Goal: Find specific page/section: Find specific page/section

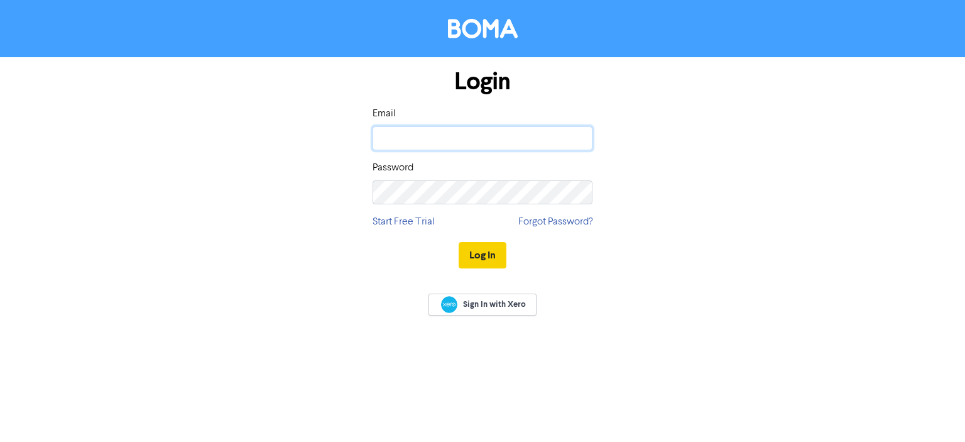
type input "[MEDICAL_DATA][EMAIL_ADDRESS][DOMAIN_NAME]"
click at [489, 257] on button "Log In" at bounding box center [483, 255] width 48 height 26
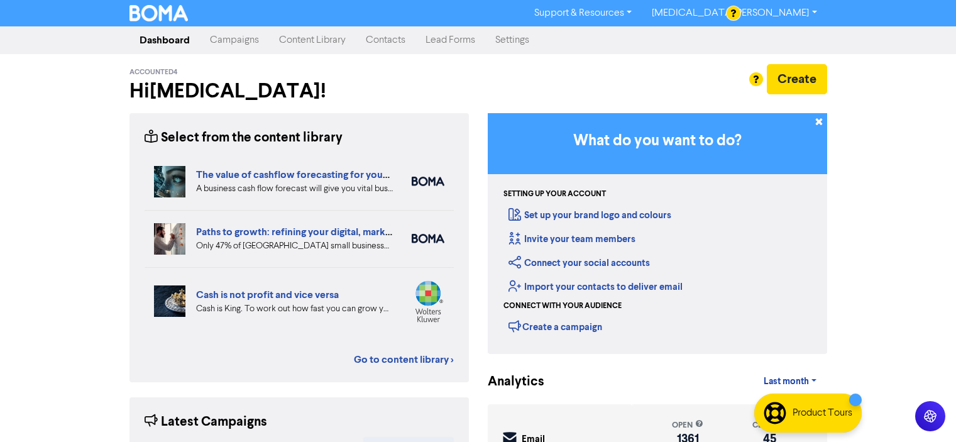
click at [398, 40] on link "Contacts" at bounding box center [386, 40] width 60 height 25
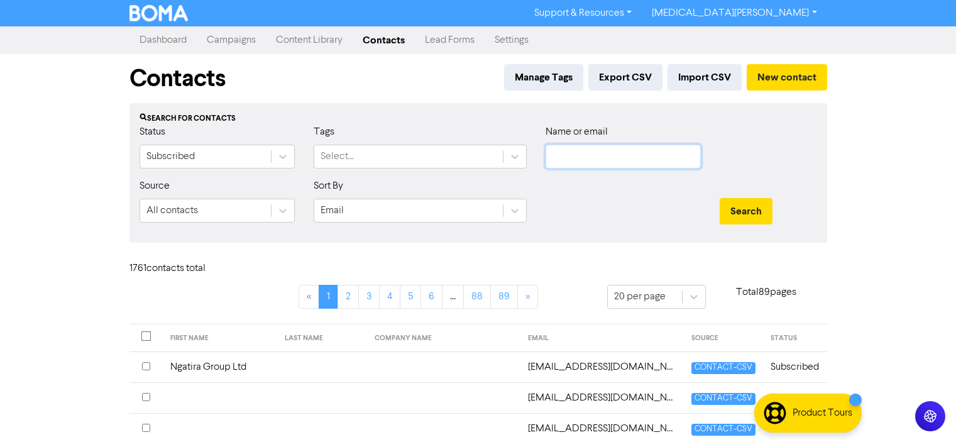
click at [605, 159] on input "text" at bounding box center [622, 157] width 155 height 24
click at [720, 198] on button "Search" at bounding box center [746, 211] width 53 height 26
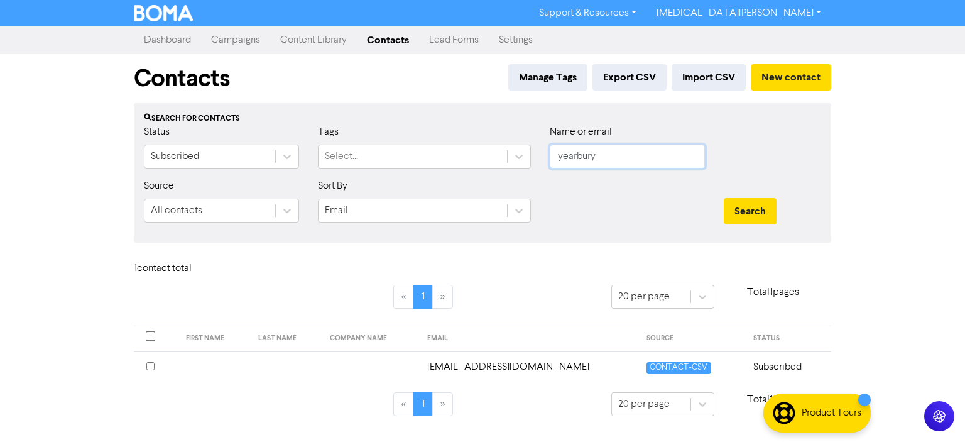
drag, startPoint x: 603, startPoint y: 154, endPoint x: 551, endPoint y: 153, distance: 52.2
click at [551, 153] on input "yearbury" at bounding box center [627, 157] width 155 height 24
type input "[PERSON_NAME]"
click at [724, 198] on button "Search" at bounding box center [750, 211] width 53 height 26
